Goal: Task Accomplishment & Management: Use online tool/utility

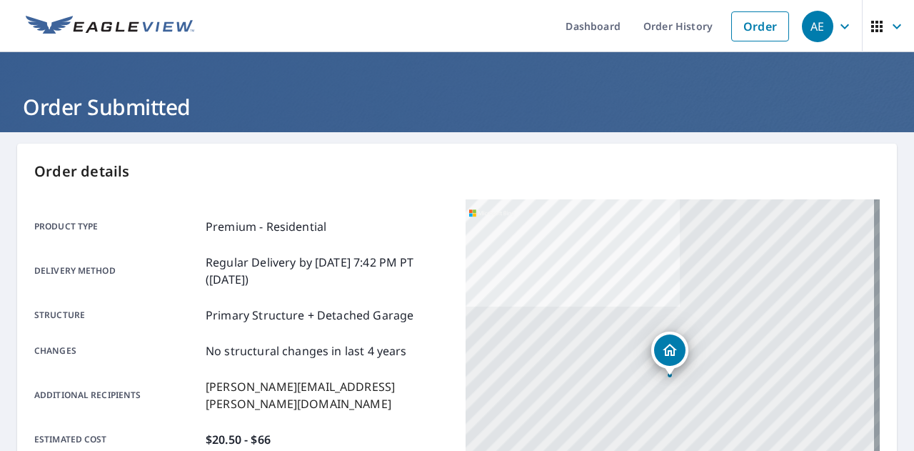
scroll to position [388, 0]
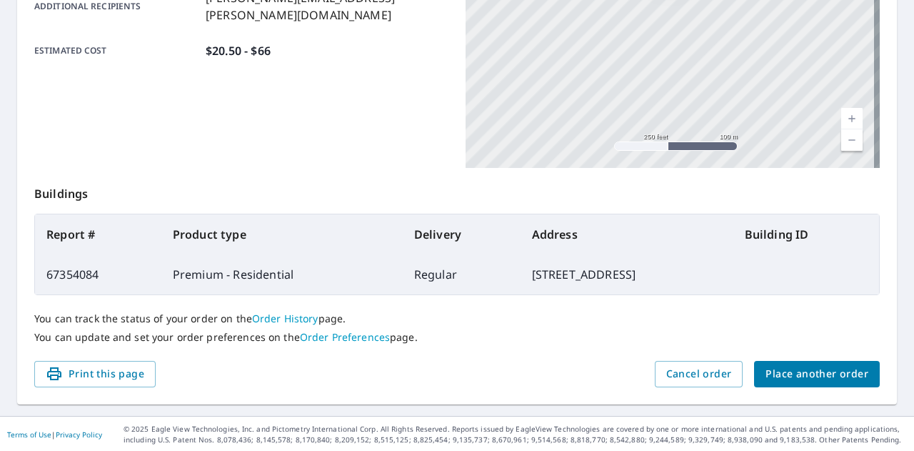
drag, startPoint x: 310, startPoint y: 25, endPoint x: 320, endPoint y: 2, distance: 24.9
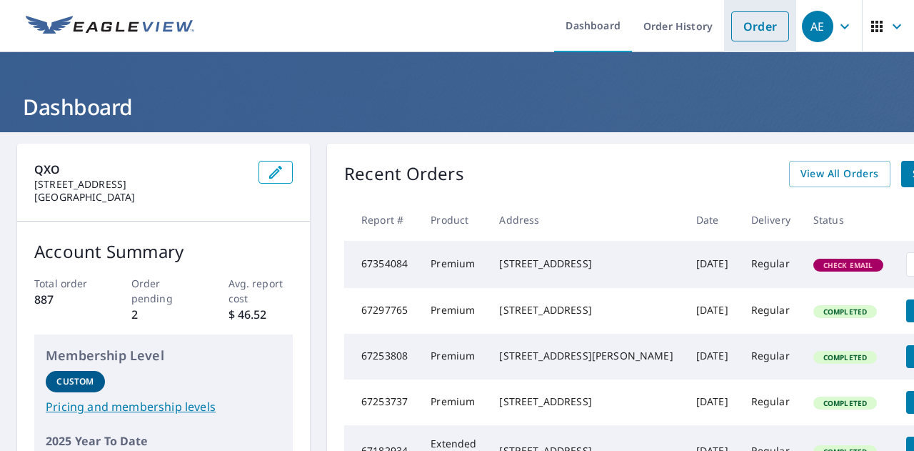
click at [733, 29] on link "Order" at bounding box center [760, 26] width 58 height 30
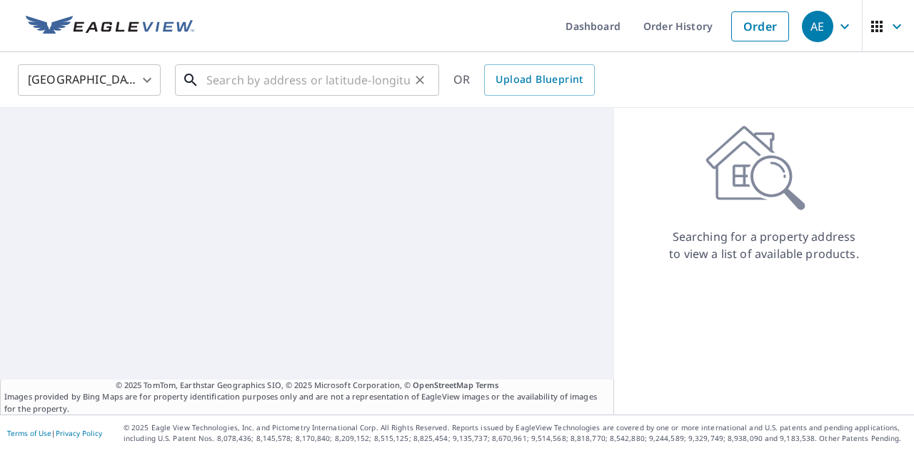
click at [269, 82] on input "text" at bounding box center [308, 80] width 204 height 40
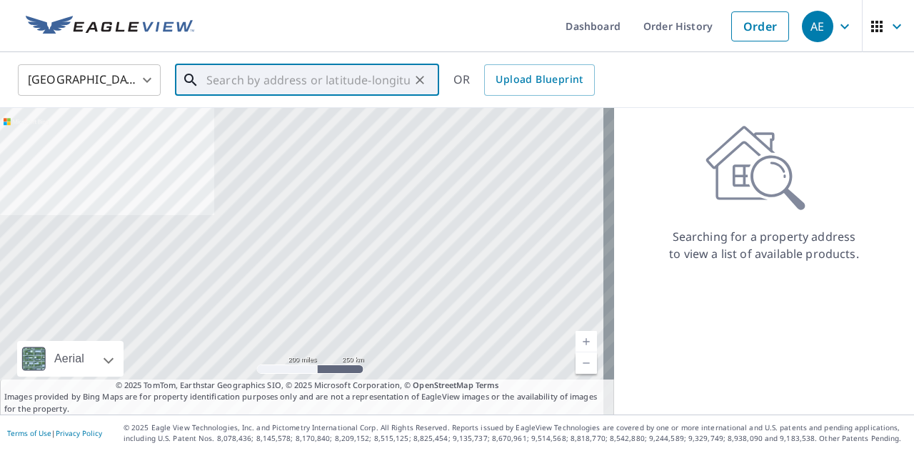
paste input "[STREET_ADDRESS]"
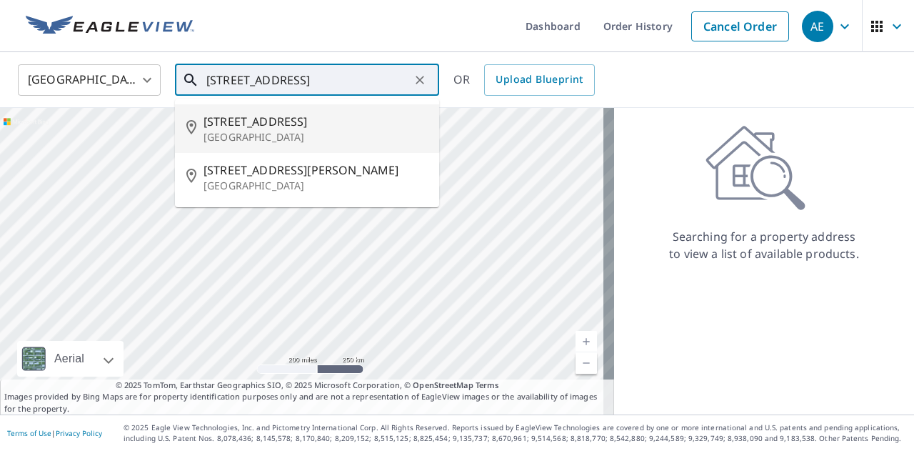
click at [262, 136] on p "[GEOGRAPHIC_DATA]" at bounding box center [316, 137] width 224 height 14
type input "[STREET_ADDRESS][PERSON_NAME]"
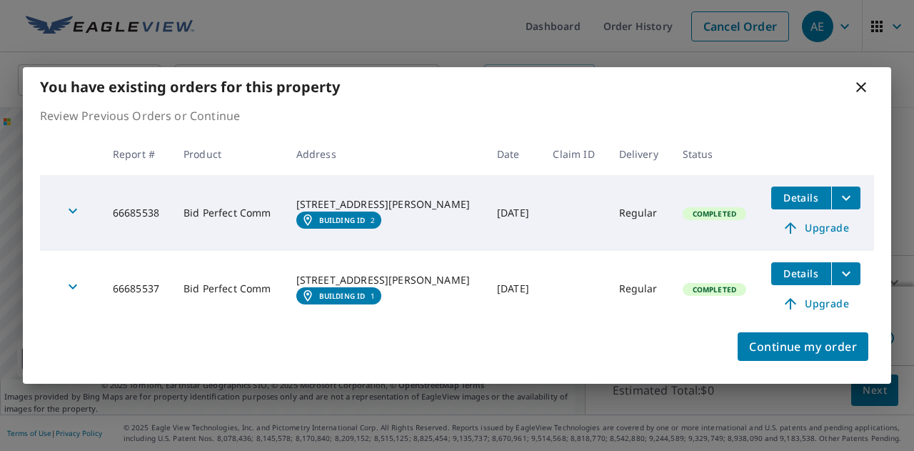
click at [71, 207] on icon "button" at bounding box center [72, 210] width 17 height 17
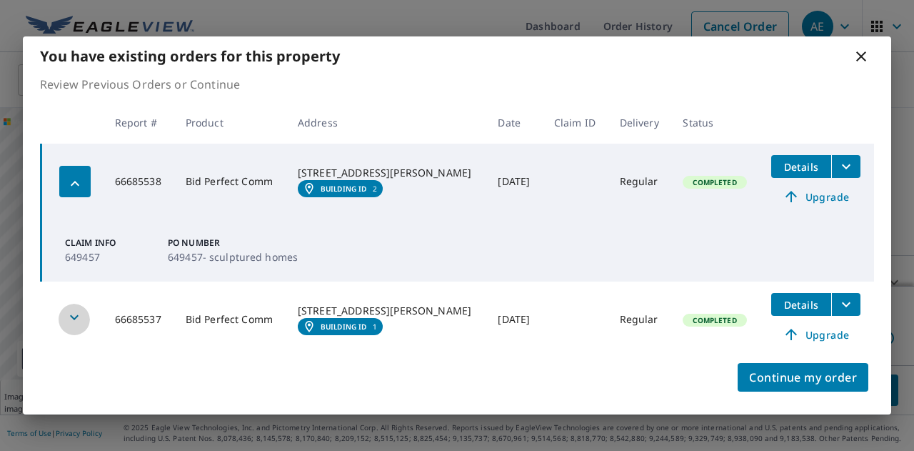
click at [73, 314] on icon "button" at bounding box center [74, 317] width 17 height 17
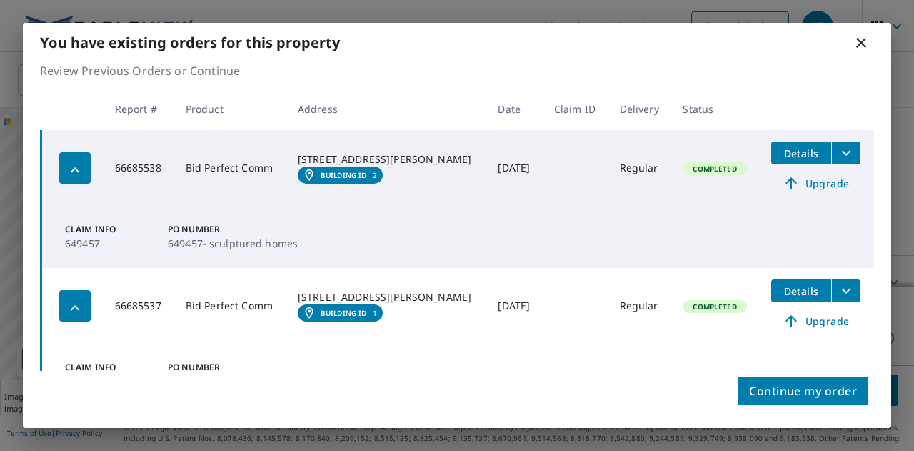
click at [786, 153] on span "Details" at bounding box center [801, 153] width 43 height 14
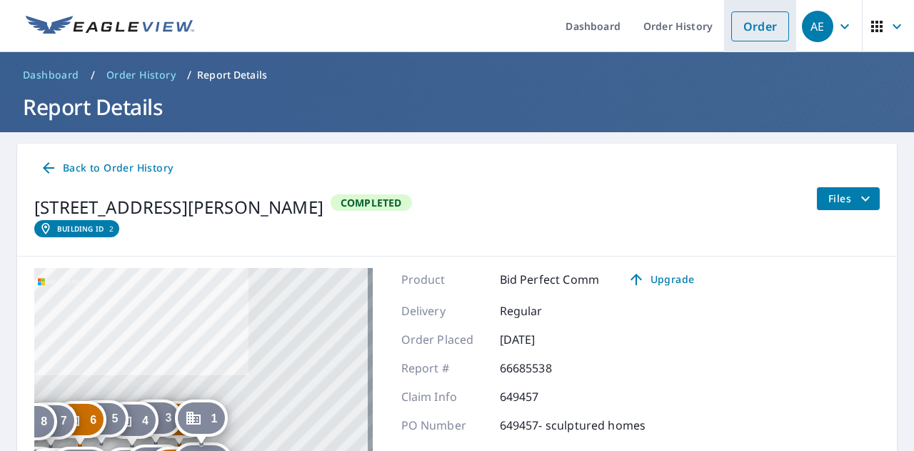
click at [752, 25] on link "Order" at bounding box center [760, 26] width 58 height 30
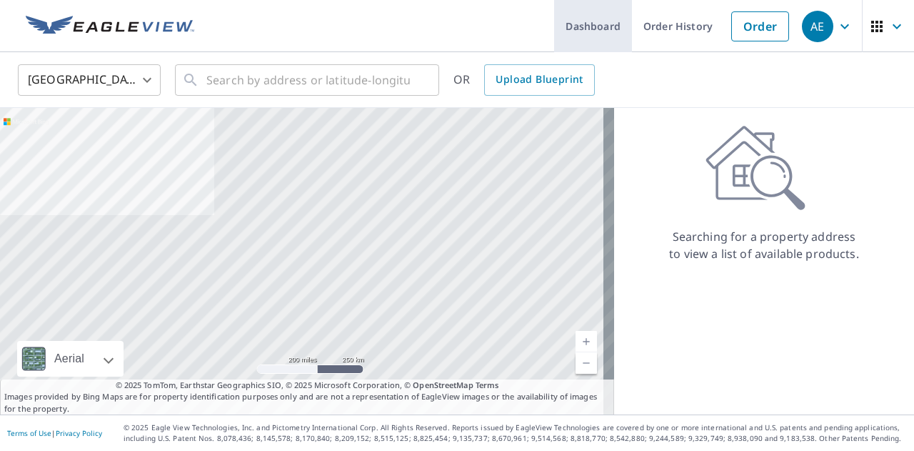
click at [576, 25] on link "Dashboard" at bounding box center [593, 26] width 78 height 52
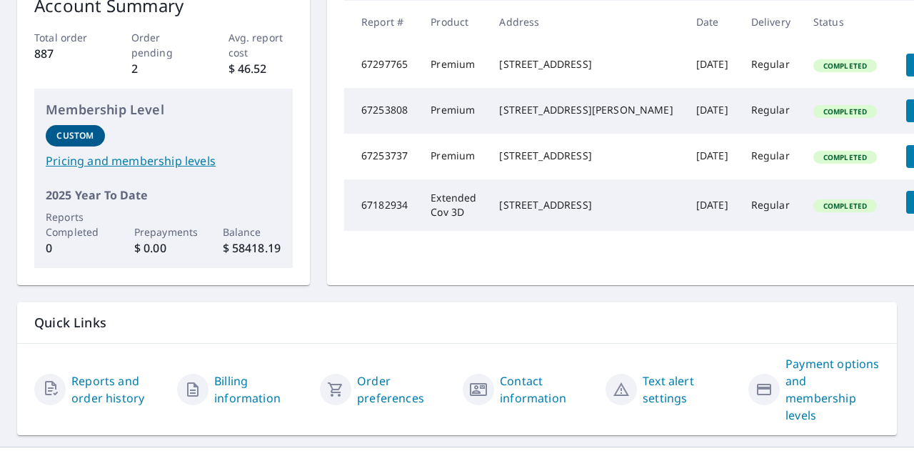
scroll to position [200, 0]
